Goal: Obtain resource: Download file/media

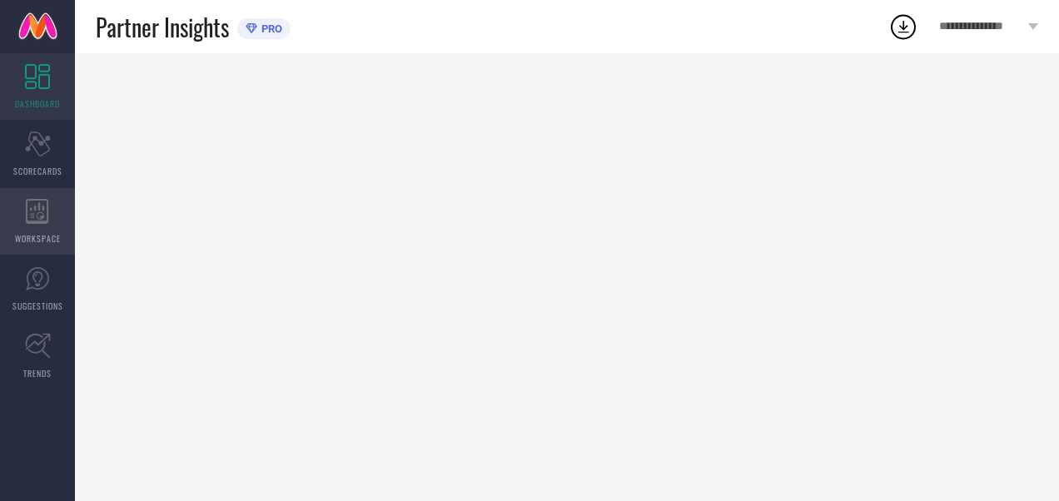
click at [42, 221] on icon at bounding box center [37, 211] width 22 height 25
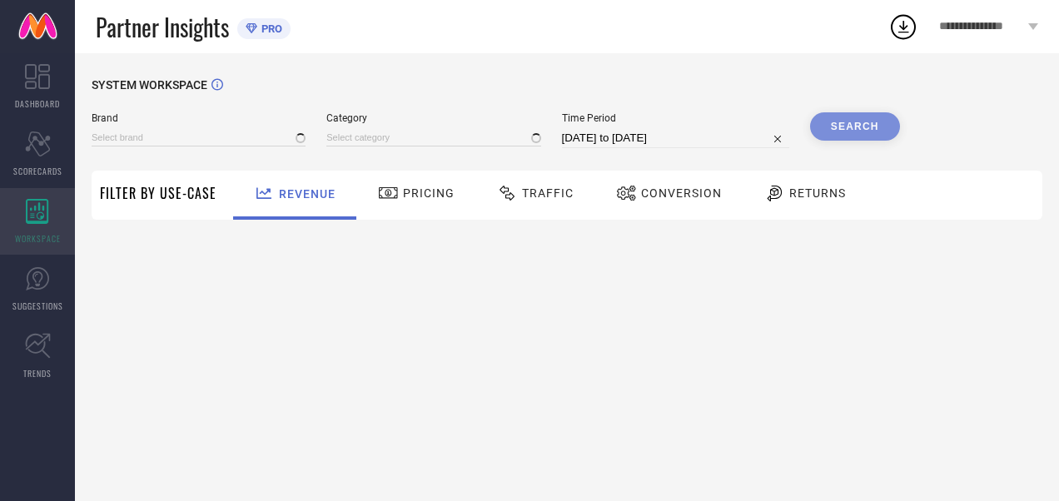
type input "[PERSON_NAME] BY KISAH"
type input "All"
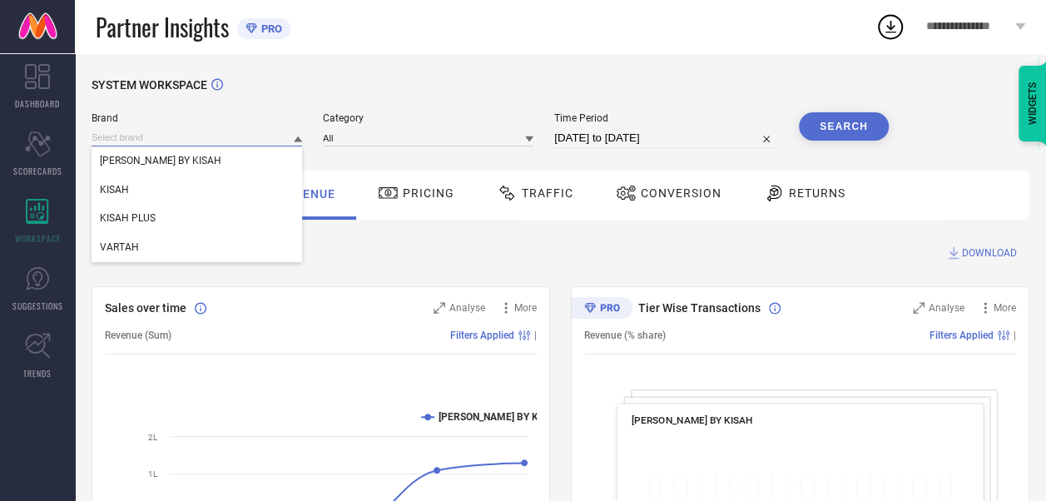
click at [281, 136] on input at bounding box center [197, 137] width 211 height 17
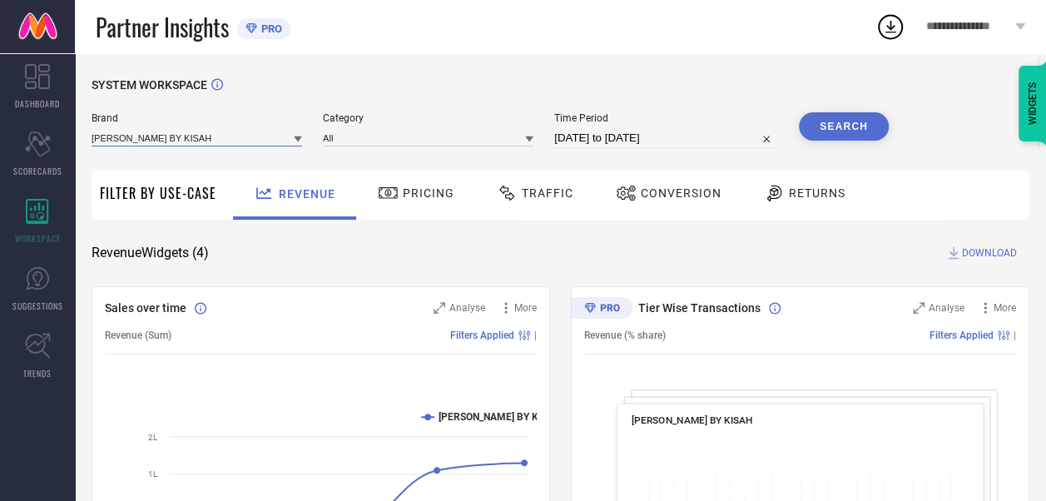
click at [271, 134] on input at bounding box center [197, 137] width 211 height 17
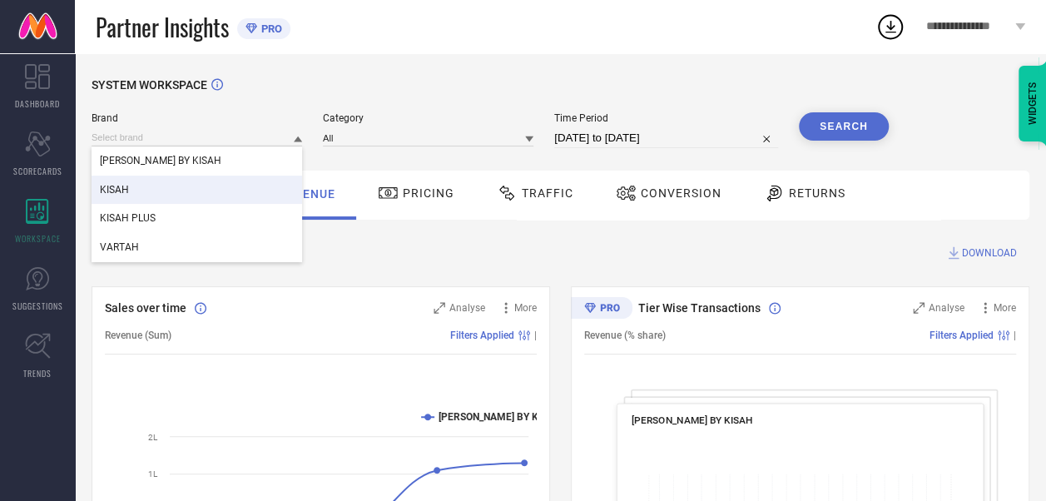
click at [221, 201] on div "KISAH" at bounding box center [197, 190] width 211 height 28
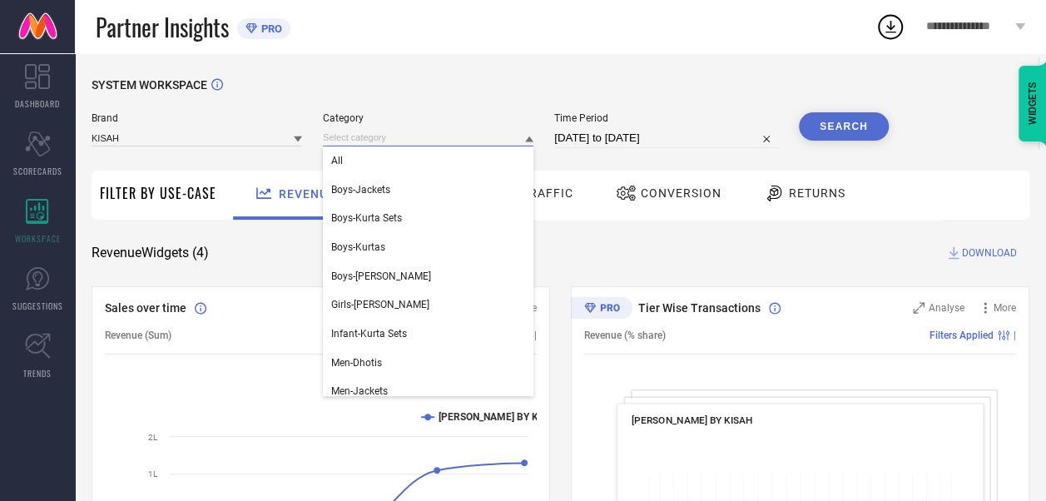
click at [397, 146] on input at bounding box center [428, 137] width 211 height 17
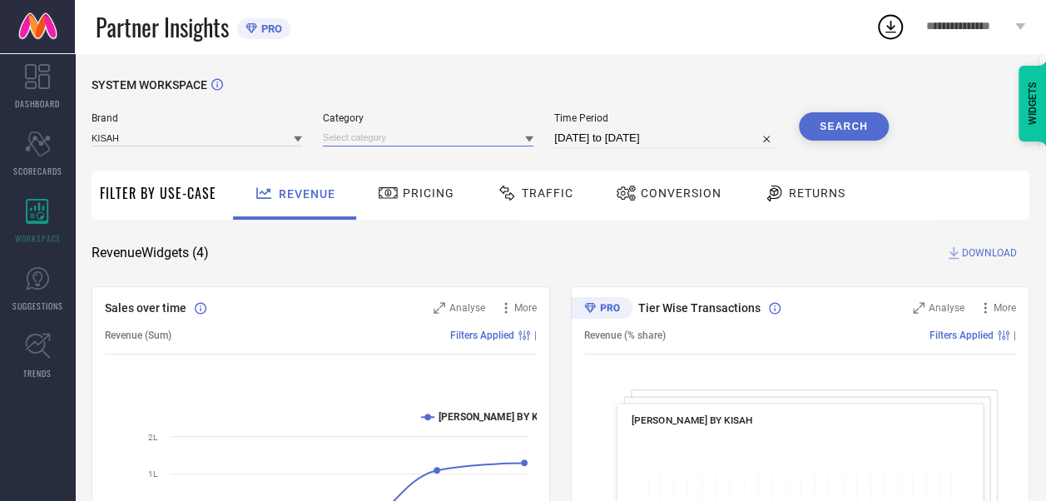
click at [385, 141] on input at bounding box center [428, 137] width 211 height 17
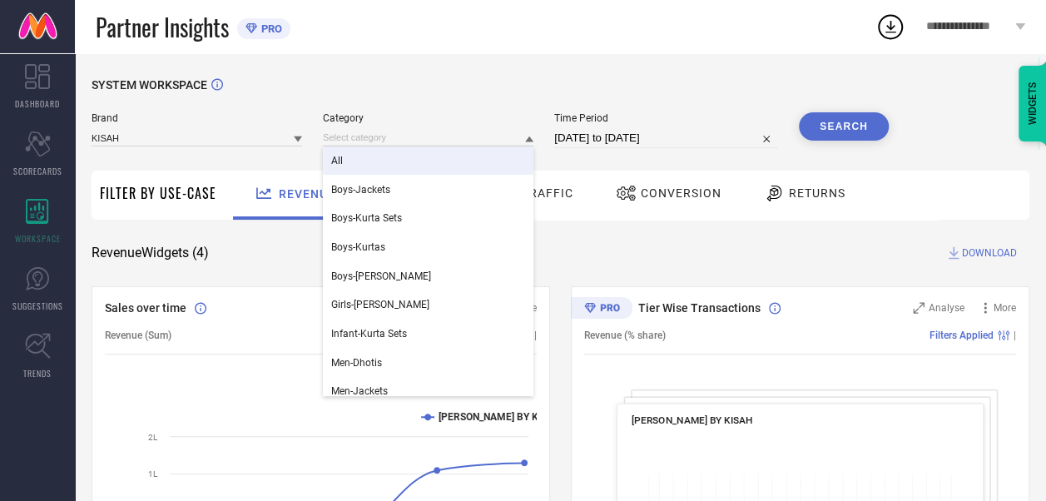
click at [375, 166] on div "All" at bounding box center [428, 160] width 211 height 28
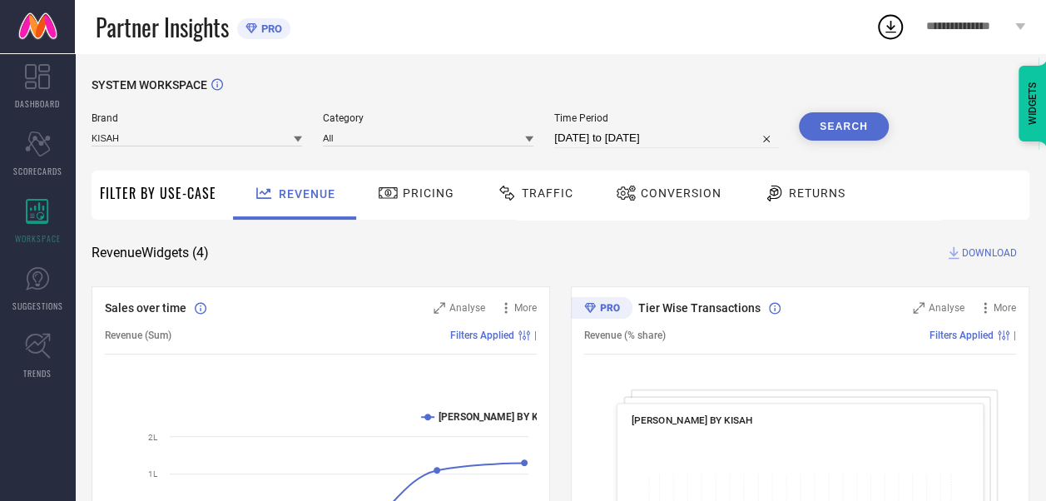
select select "8"
select select "2025"
select select "9"
select select "2025"
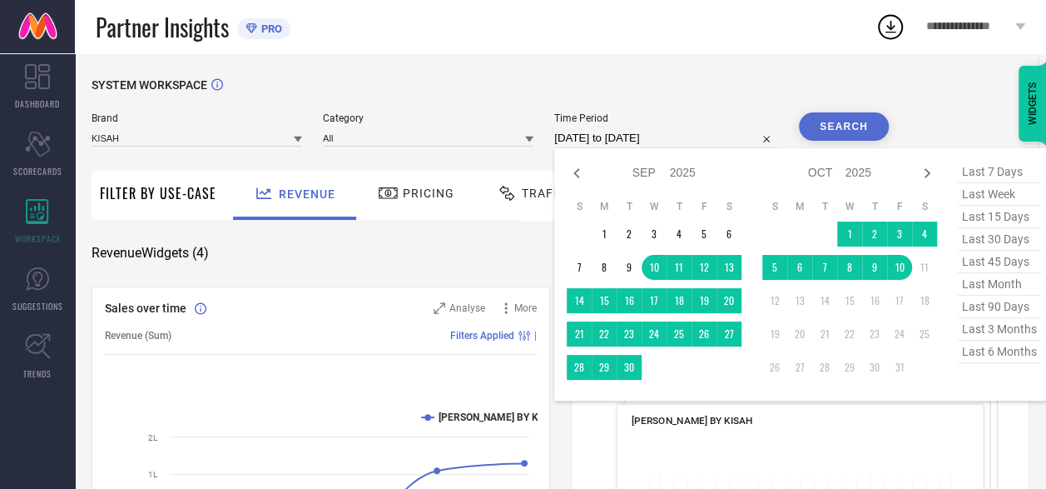
click at [628, 141] on input "[DATE] to [DATE]" at bounding box center [666, 138] width 224 height 20
click at [578, 174] on icon at bounding box center [577, 173] width 20 height 20
select select "7"
select select "2025"
select select "8"
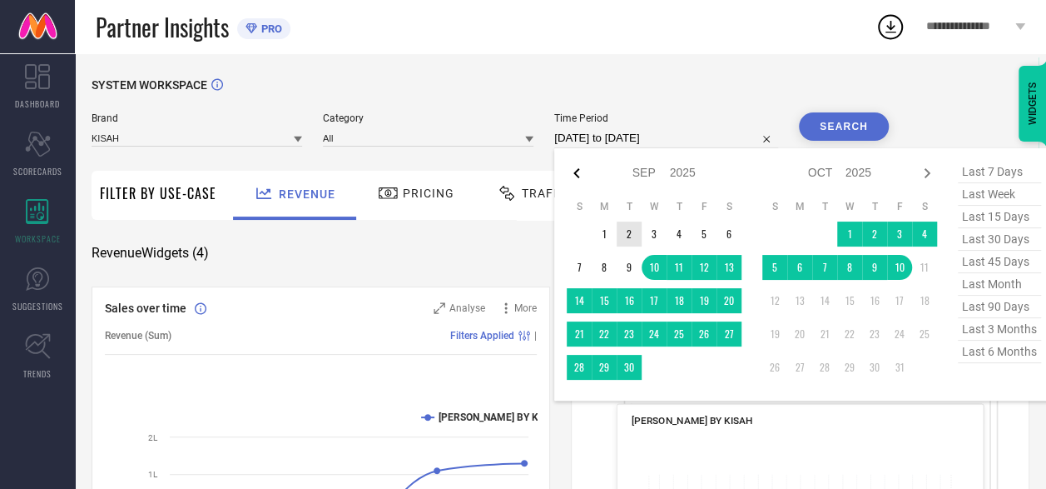
select select "2025"
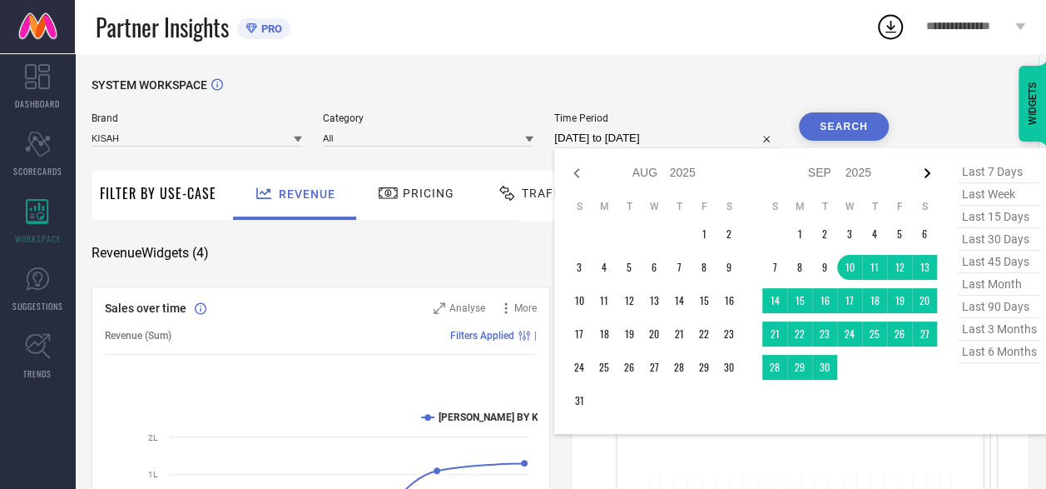
click at [934, 176] on icon at bounding box center [927, 173] width 20 height 20
select select "8"
select select "2025"
select select "9"
select select "2025"
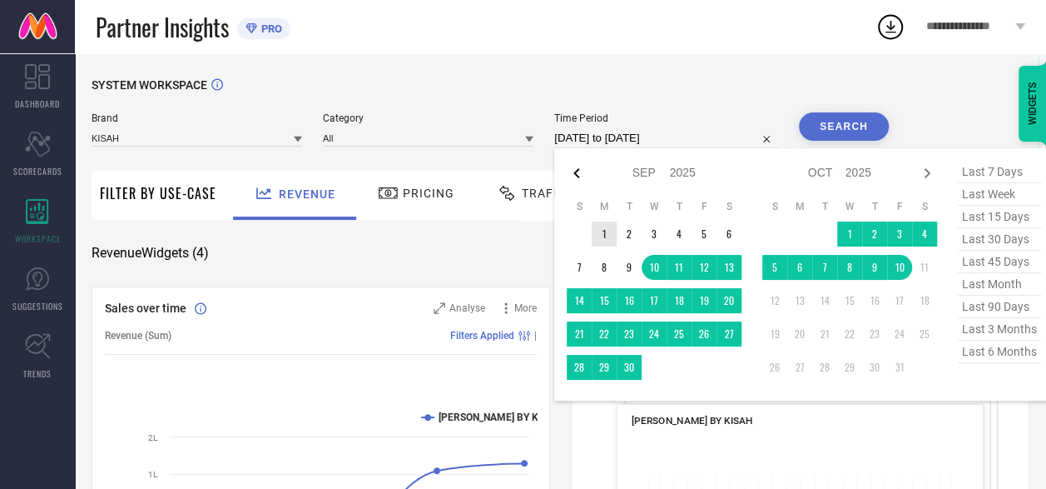
click at [583, 178] on icon at bounding box center [577, 173] width 20 height 20
select select "7"
select select "2025"
select select "8"
select select "2025"
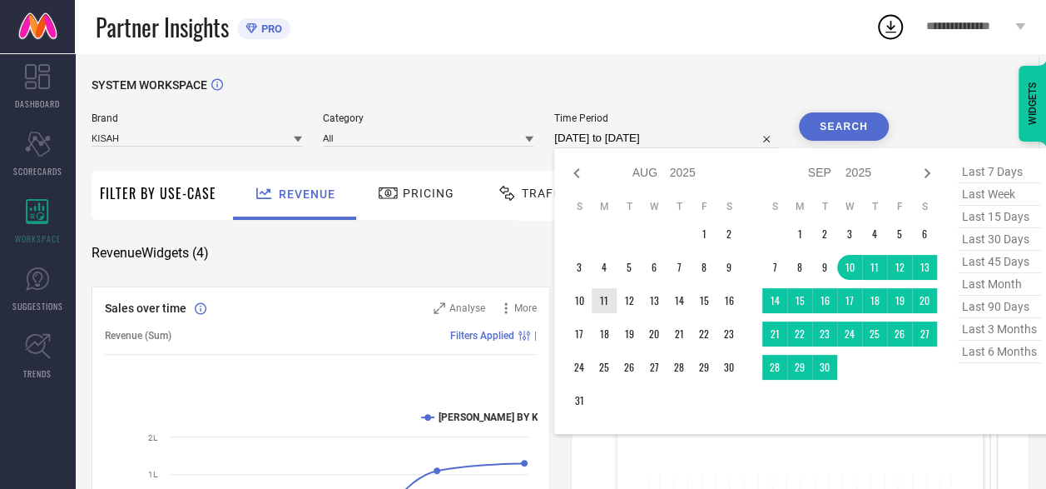
type input "After [DATE]"
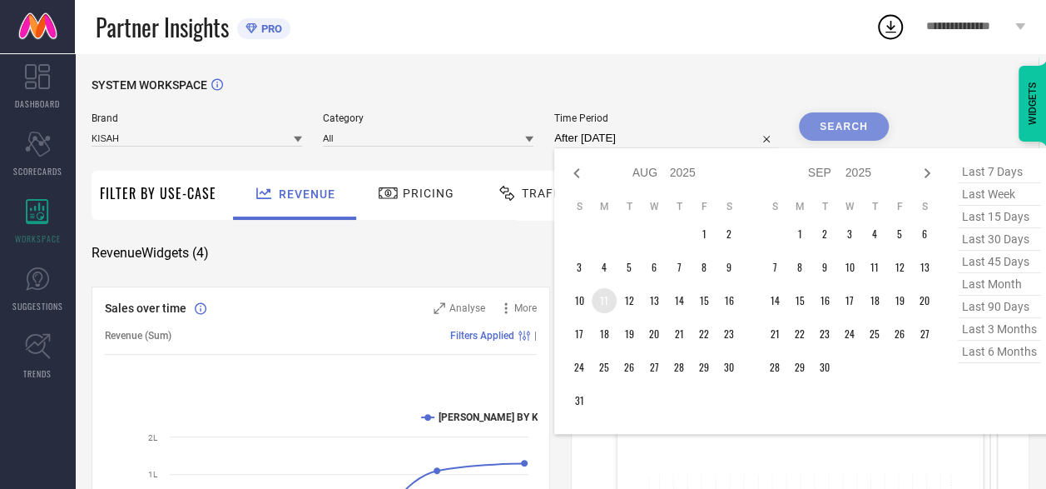
click at [606, 303] on td "11" at bounding box center [604, 300] width 25 height 25
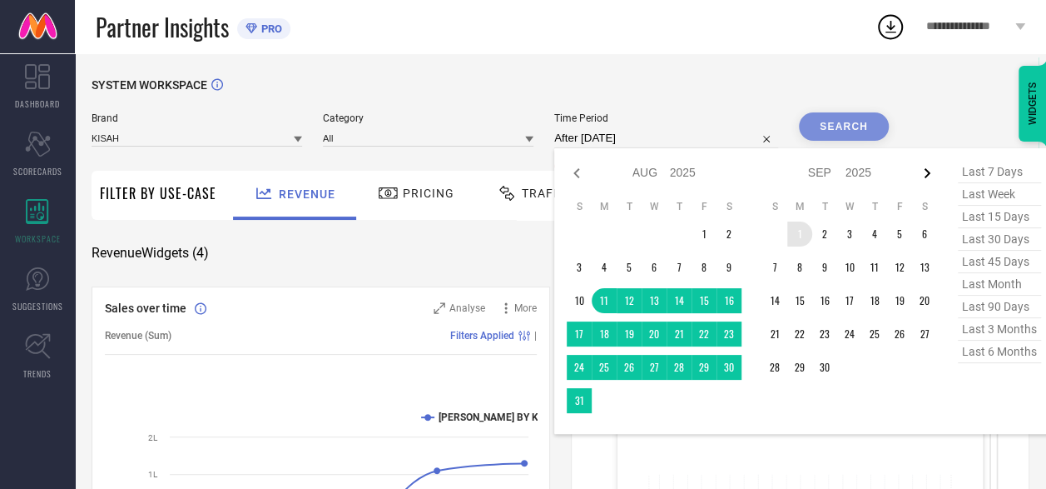
click at [926, 181] on icon at bounding box center [927, 173] width 20 height 20
select select "8"
select select "2025"
select select "9"
select select "2025"
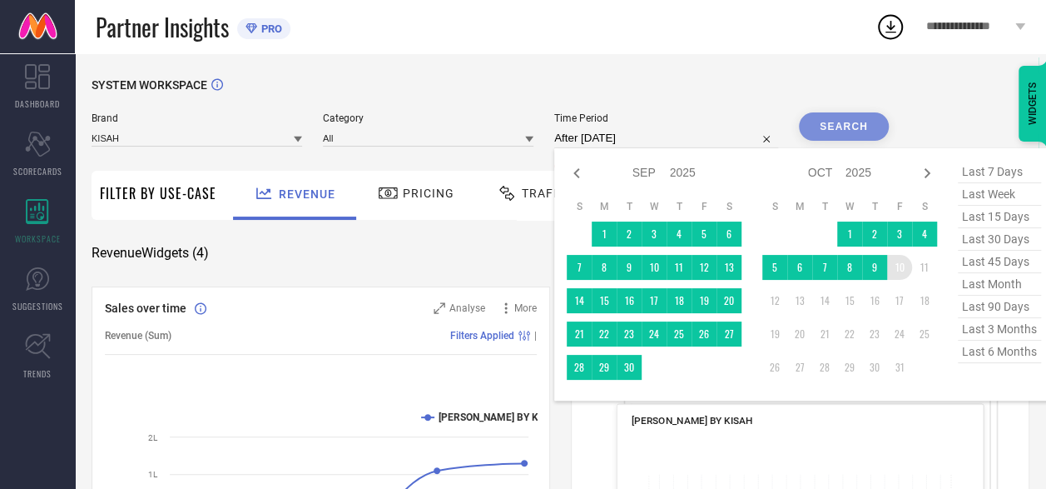
type input "[DATE] to [DATE]"
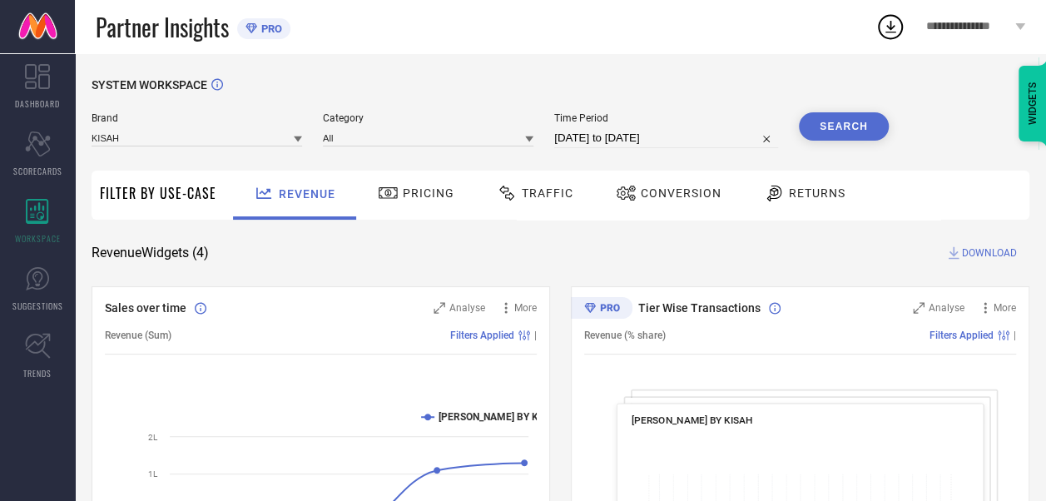
click at [846, 123] on button "Search" at bounding box center [844, 126] width 90 height 28
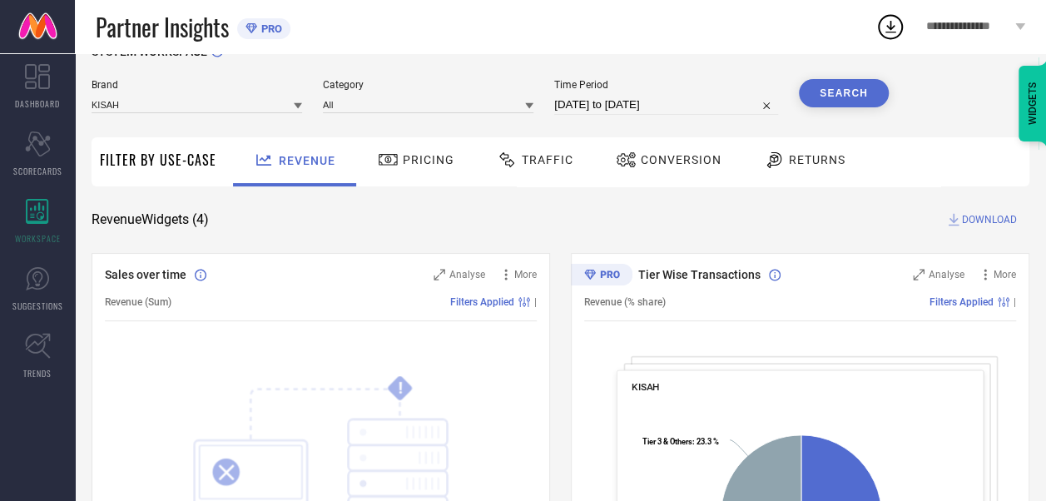
scroll to position [36, 0]
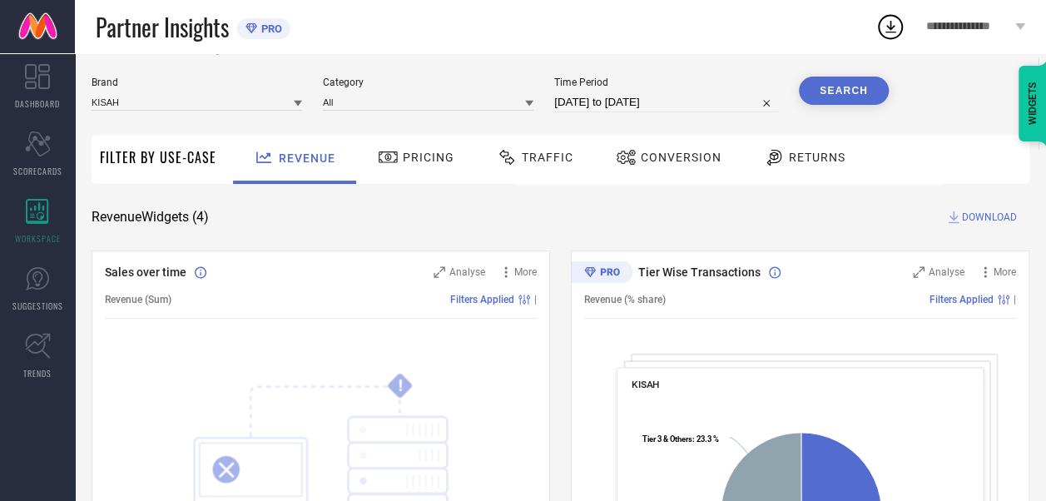
click at [650, 159] on span "Conversion" at bounding box center [681, 157] width 81 height 13
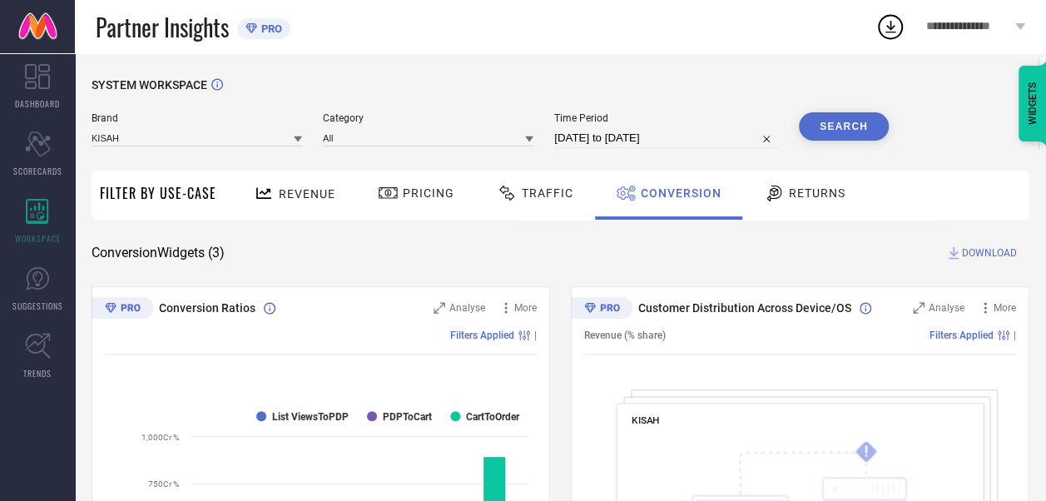
scroll to position [37, 0]
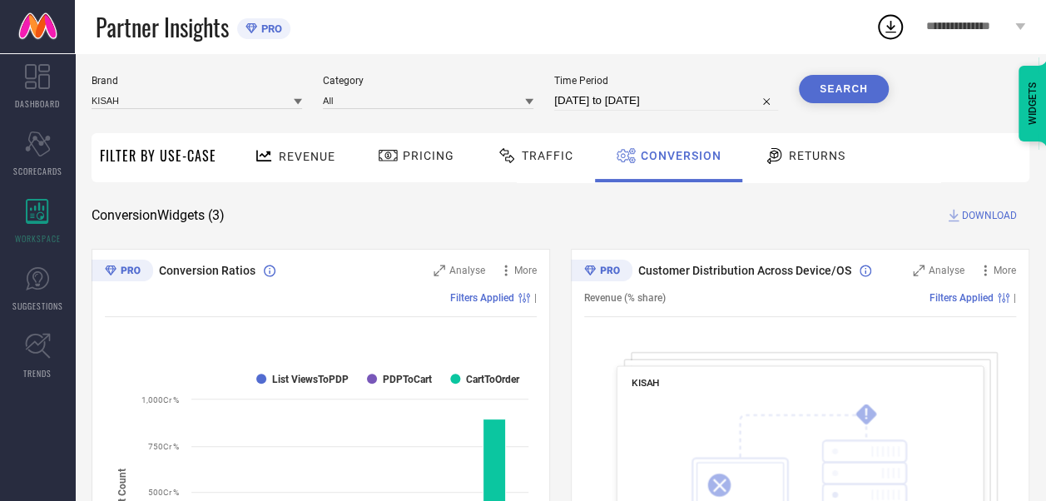
click at [821, 87] on button "Search" at bounding box center [844, 89] width 90 height 28
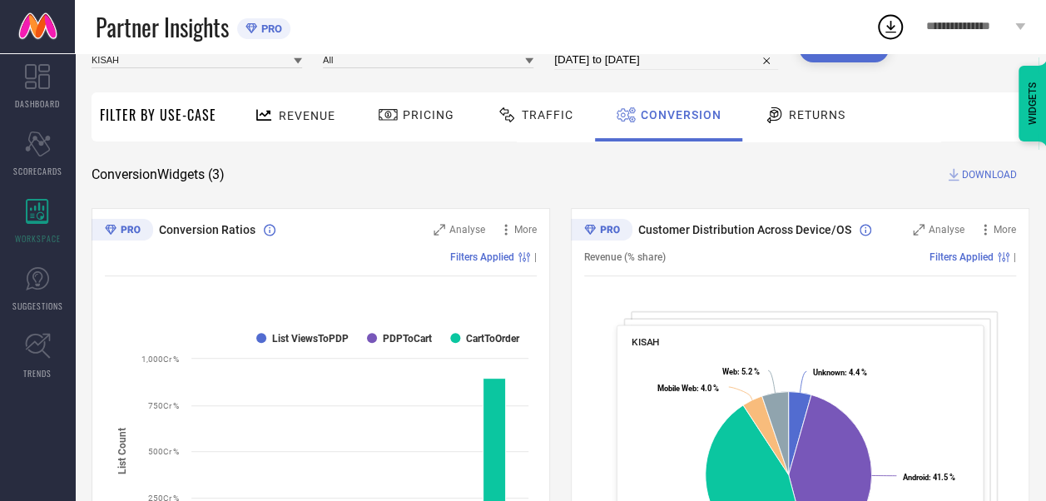
scroll to position [82, 0]
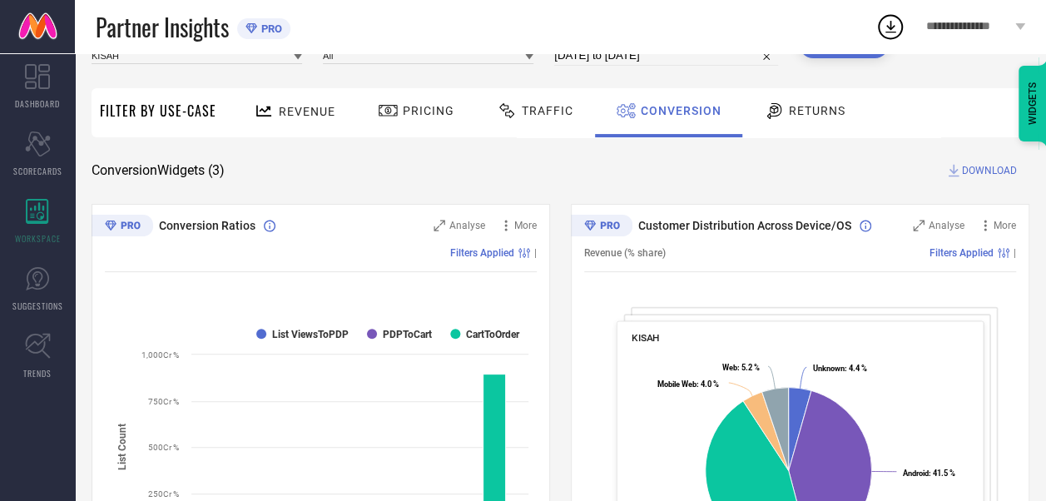
click at [979, 176] on span "DOWNLOAD" at bounding box center [989, 170] width 55 height 17
click at [884, 27] on icon at bounding box center [891, 27] width 30 height 30
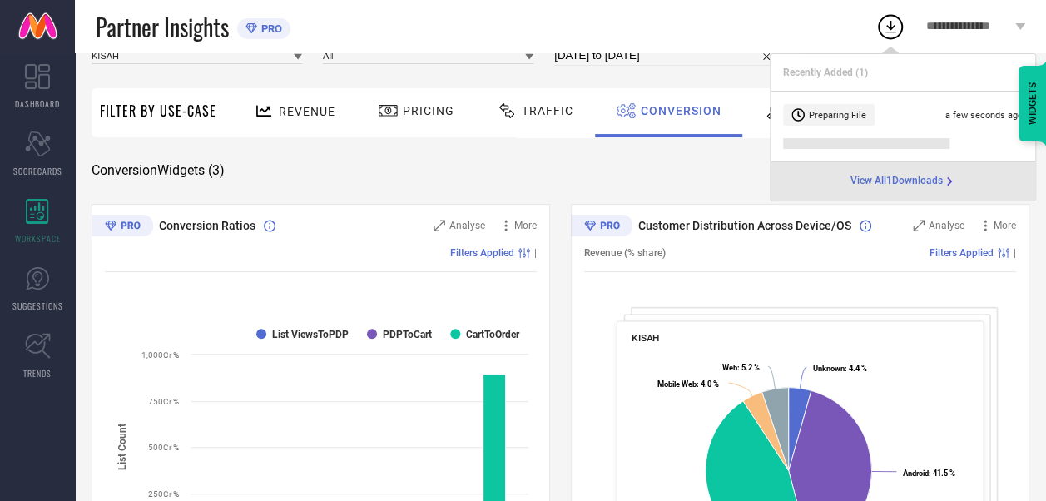
click at [900, 186] on span "View All 1 Downloads" at bounding box center [897, 181] width 92 height 13
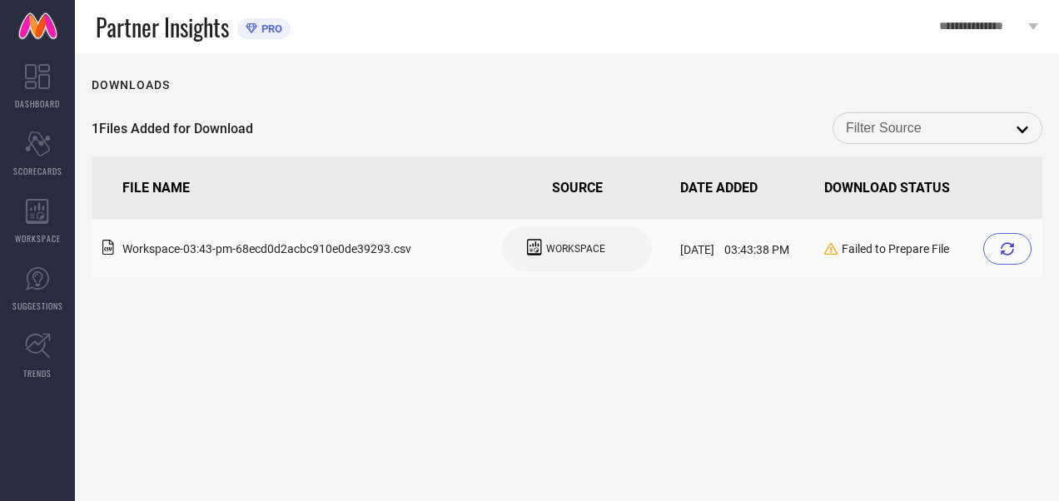
click at [1007, 253] on icon at bounding box center [1006, 248] width 13 height 13
click at [1011, 242] on icon at bounding box center [1006, 248] width 13 height 13
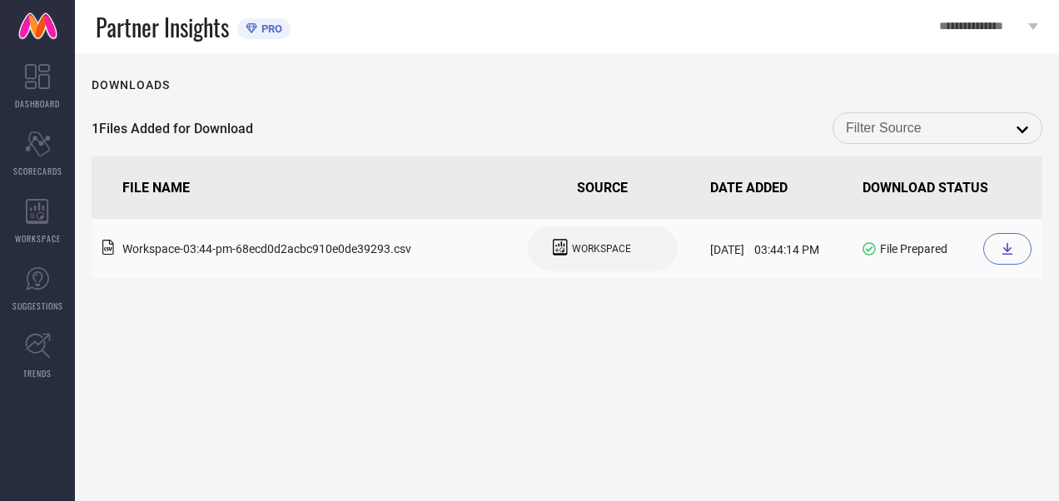
click at [1007, 253] on icon at bounding box center [1006, 248] width 13 height 13
